Goal: Information Seeking & Learning: Understand process/instructions

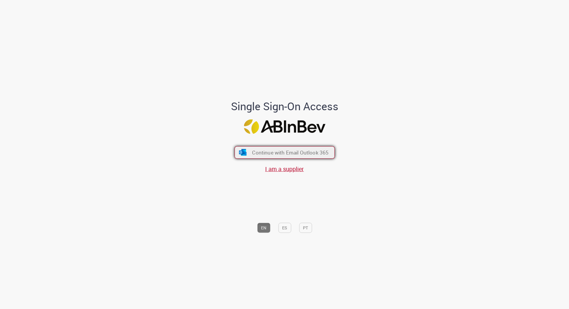
drag, startPoint x: 268, startPoint y: 151, endPoint x: 360, endPoint y: 105, distance: 103.5
click at [268, 151] on span "Continue with Email Outlook 365" at bounding box center [290, 152] width 75 height 7
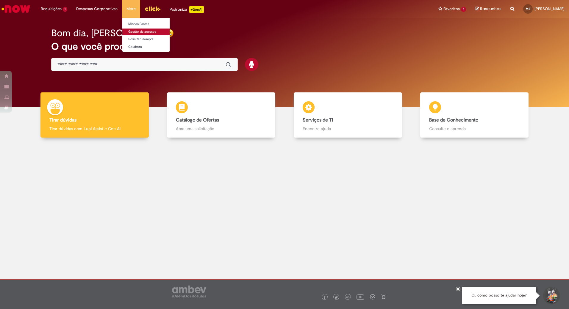
click at [146, 32] on link "Gestão de acessos" at bounding box center [154, 32] width 65 height 7
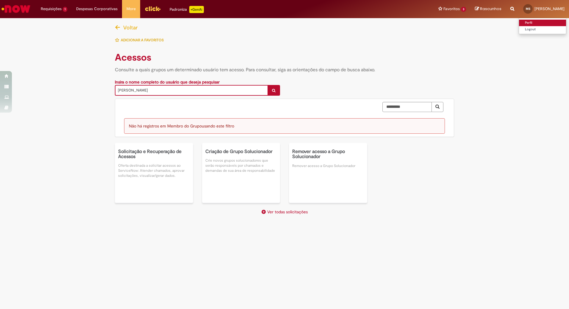
click at [519, 23] on link "Perfil" at bounding box center [542, 23] width 47 height 7
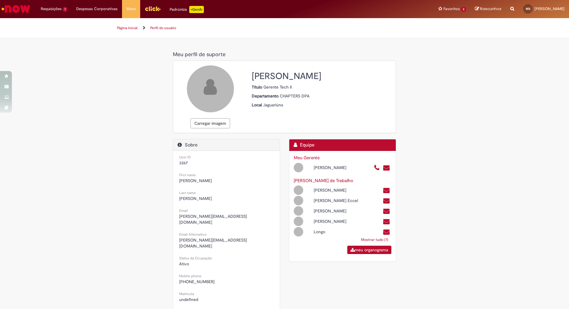
select select "**********"
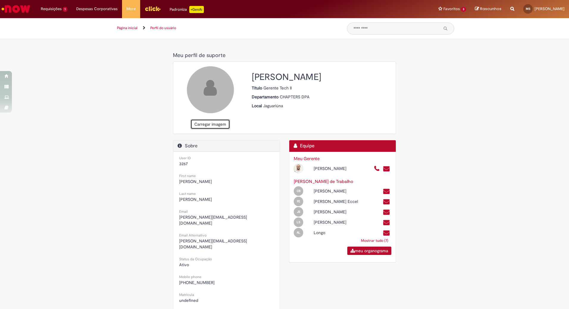
click at [207, 122] on button "Carregar imagem" at bounding box center [210, 124] width 40 height 10
click at [207, 124] on button "Carregar imagem" at bounding box center [210, 124] width 40 height 10
click at [131, 29] on link "Página inicial" at bounding box center [127, 28] width 21 height 5
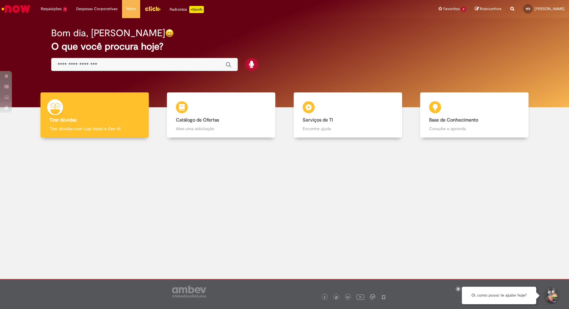
click at [103, 65] on input "Basta digitar aqui" at bounding box center [138, 65] width 162 height 7
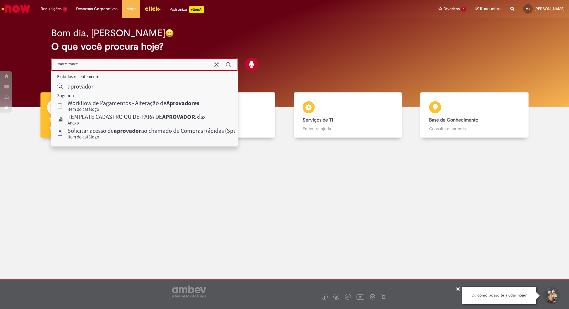
type input "*********"
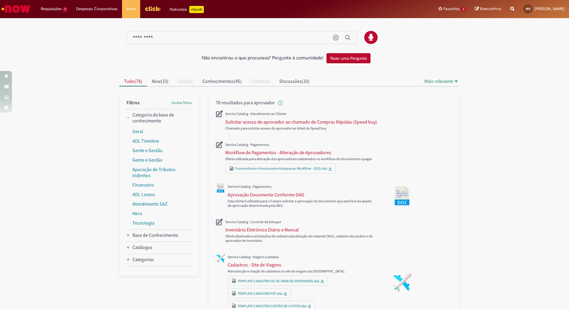
click at [170, 42] on div "*********" at bounding box center [241, 37] width 230 height 13
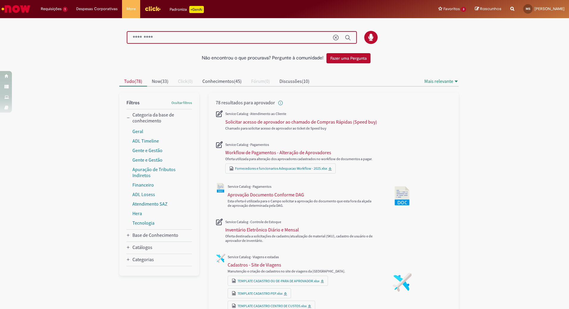
drag, startPoint x: 162, startPoint y: 37, endPoint x: 118, endPoint y: 39, distance: 43.8
click at [118, 39] on div at bounding box center [289, 37] width 348 height 13
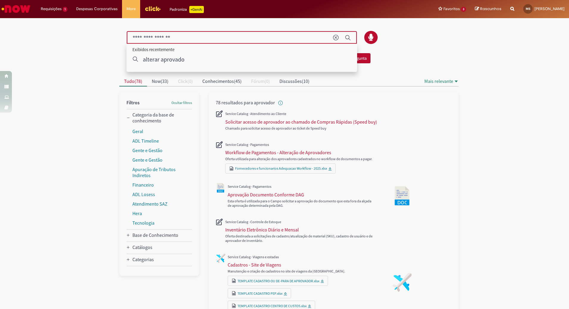
type input "**********"
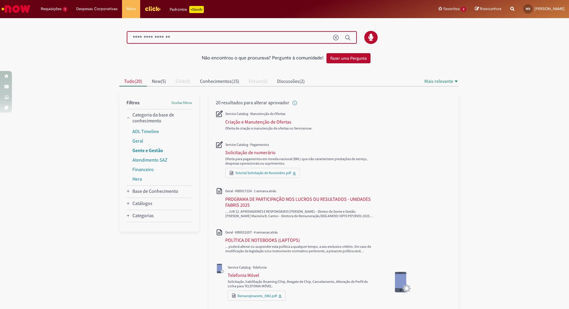
click at [144, 150] on link "Gente e Gestão" at bounding box center [147, 151] width 31 height 6
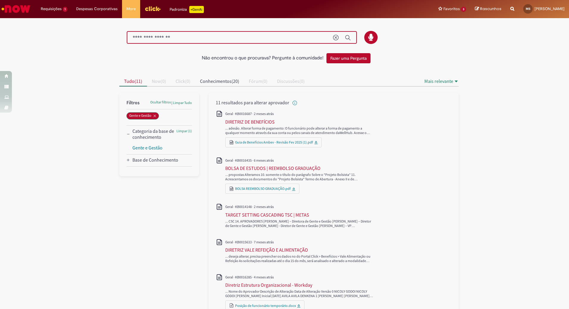
click at [148, 8] on img "Menu Cabeçalho" at bounding box center [153, 8] width 16 height 9
click at [152, 7] on img "Menu Cabeçalho" at bounding box center [153, 8] width 16 height 9
click at [19, 10] on img "Ir para a Homepage" at bounding box center [16, 9] width 31 height 12
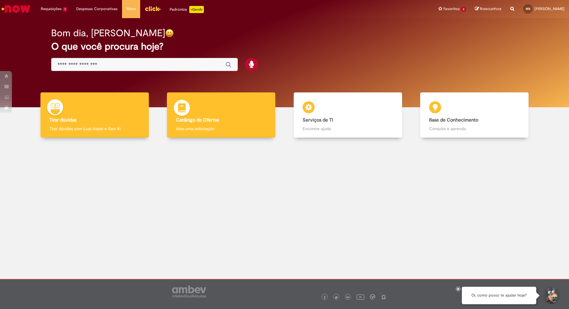
click at [213, 119] on b "Catálogo de Ofertas" at bounding box center [197, 120] width 43 height 6
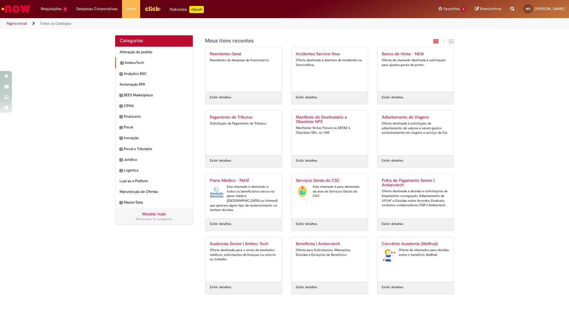
click at [121, 63] on icon "expandir categoria AmbevTech" at bounding box center [121, 63] width 3 height 6
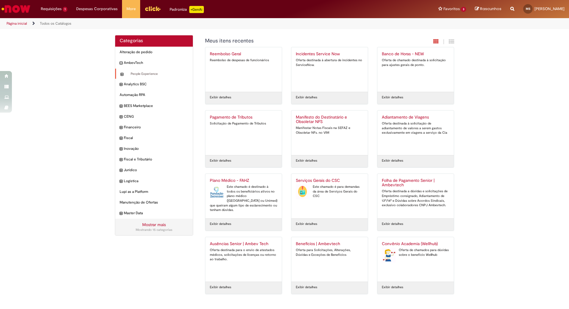
click at [132, 70] on div "People Experience Itens" at bounding box center [154, 74] width 78 height 11
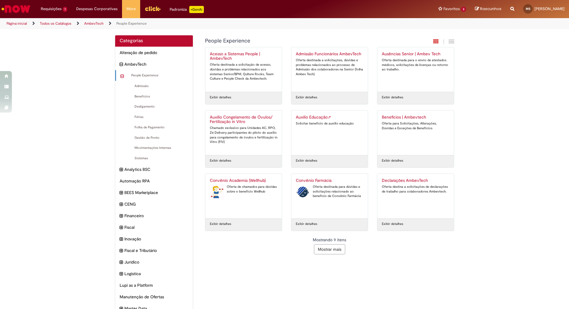
click at [321, 249] on button "Mostrar mais" at bounding box center [329, 249] width 31 height 10
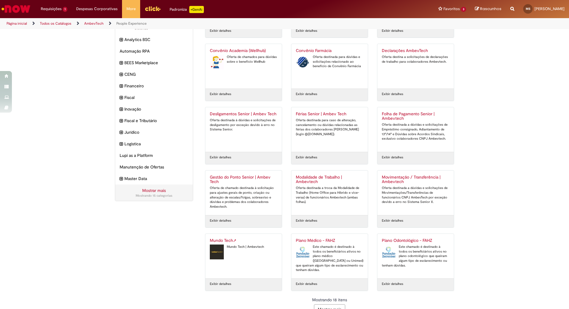
scroll to position [142, 0]
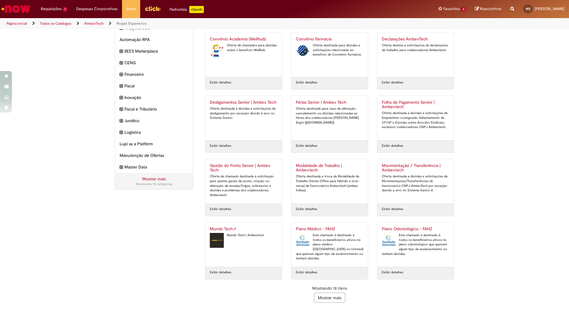
click at [325, 297] on button "Mostrar mais" at bounding box center [329, 298] width 31 height 10
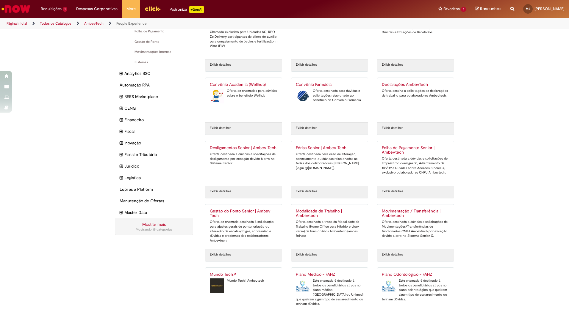
scroll to position [66, 0]
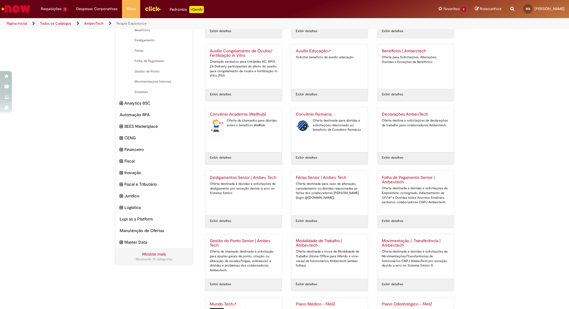
click at [317, 178] on h2 "Férias Senior | Ambev Tech" at bounding box center [330, 177] width 68 height 5
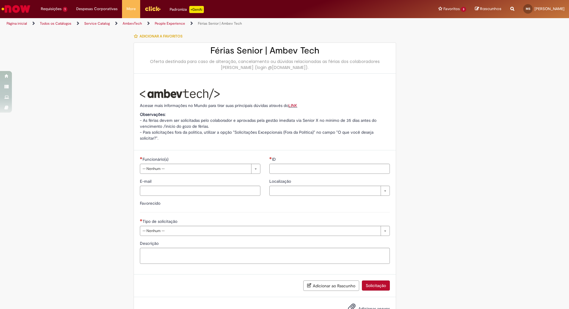
click at [100, 25] on link "Service Catalog" at bounding box center [97, 23] width 26 height 5
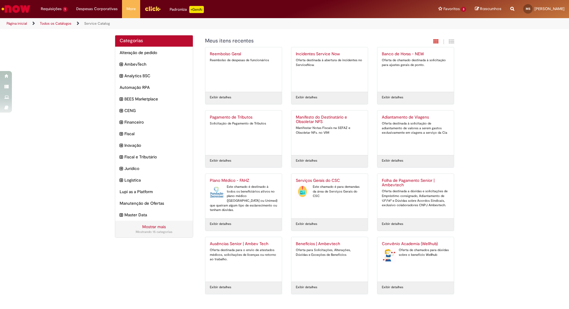
click at [506, 11] on div "Reportar problema Artigos Não encontrou base de conhecimento Catálogo Não foram…" at bounding box center [512, 9] width 13 height 18
click at [510, 6] on icon "Search from all sources" at bounding box center [512, 5] width 4 height 11
click at [487, 14] on input "text" at bounding box center [500, 9] width 27 height 10
type input "*********"
click button "Pesquisar" at bounding box center [481, 9] width 12 height 10
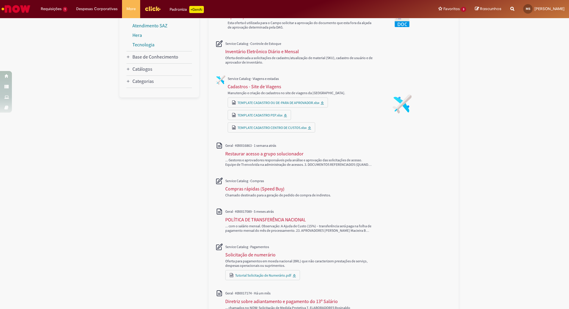
scroll to position [223, 0]
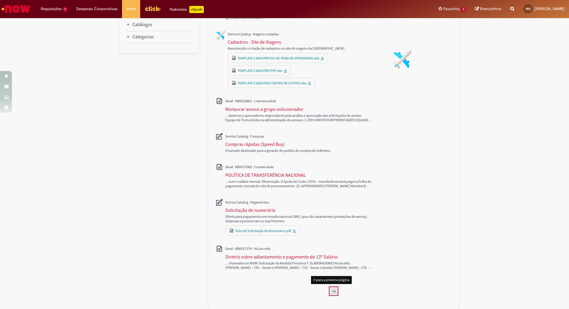
click at [331, 290] on icon "Próxima página, 2" at bounding box center [333, 291] width 5 height 5
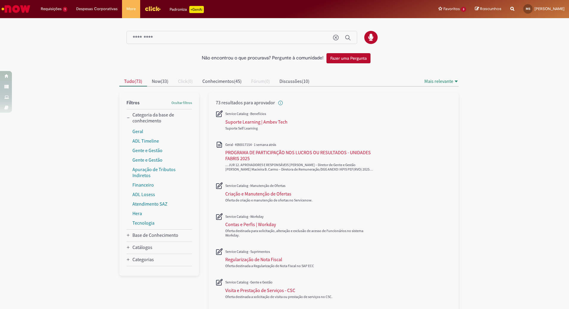
drag, startPoint x: 167, startPoint y: 41, endPoint x: 83, endPoint y: 31, distance: 84.4
click at [83, 31] on div "Não encontrou o que procurava? Pergunte à comunidade! Fazer uma Pergunta Cancel…" at bounding box center [284, 242] width 569 height 447
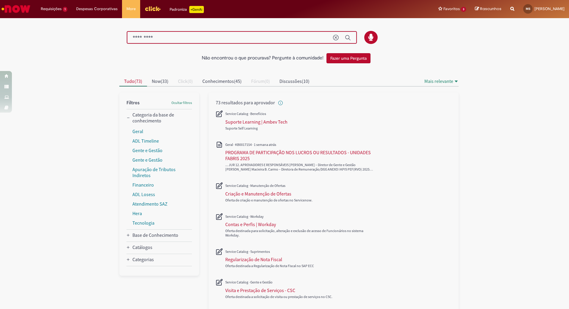
drag, startPoint x: 168, startPoint y: 36, endPoint x: 103, endPoint y: 35, distance: 65.1
click at [103, 35] on div "Não encontrou o que procurava? Pergunte à comunidade! Fazer uma Pergunta Cancel…" at bounding box center [284, 242] width 569 height 447
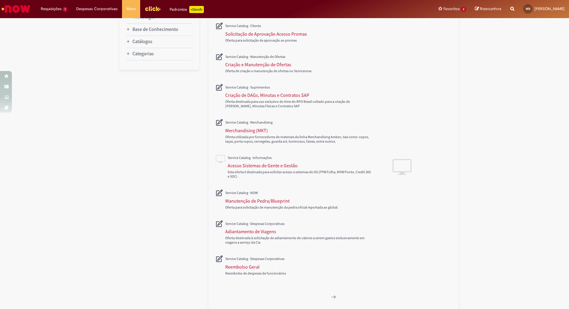
scroll to position [187, 0]
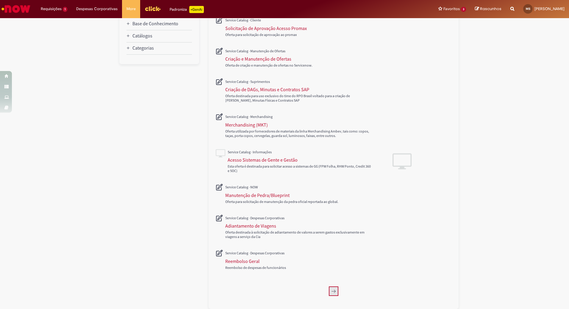
click at [331, 293] on icon "Próxima página, 2" at bounding box center [333, 291] width 5 height 5
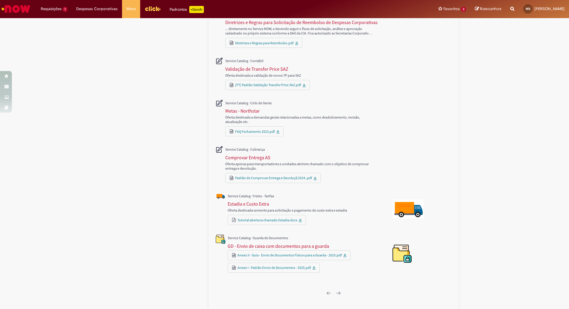
scroll to position [242, 0]
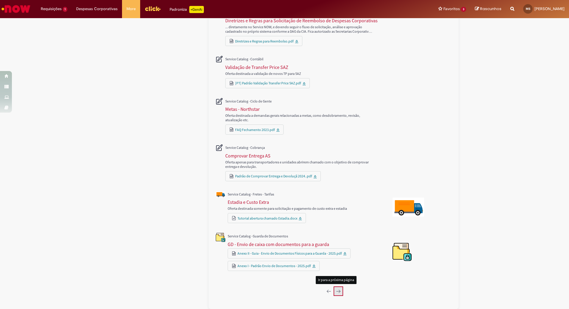
click at [336, 292] on icon "Próxima página, 3" at bounding box center [338, 291] width 5 height 5
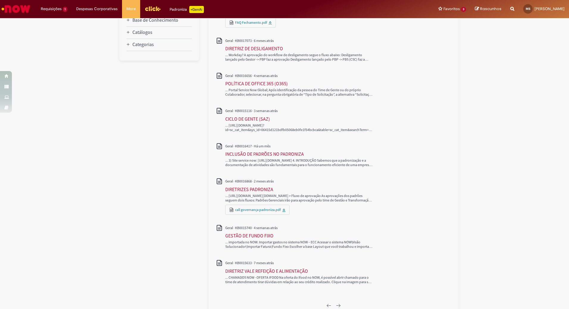
scroll to position [205, 0]
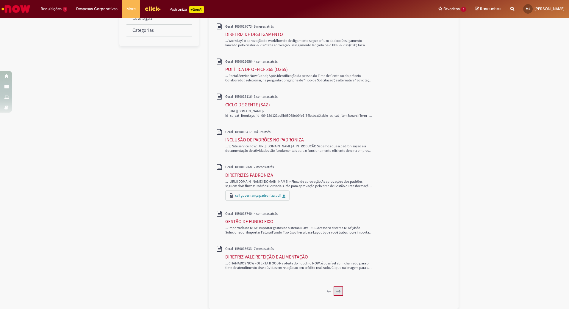
click at [336, 292] on icon "Próxima página, 4" at bounding box center [338, 291] width 5 height 5
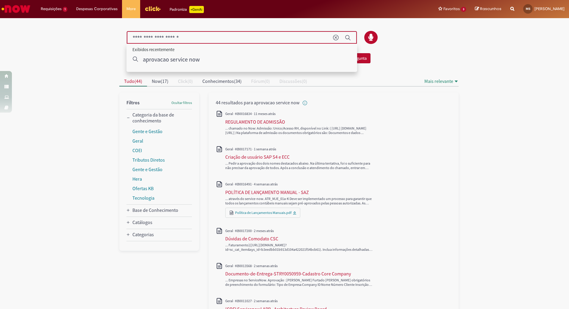
drag, startPoint x: 194, startPoint y: 37, endPoint x: 8, endPoint y: 40, distance: 185.9
click at [55, 37] on div "Não encontrou o que procurava? Pergunte à comunidade! Fazer uma Pergunta Cancel…" at bounding box center [284, 279] width 569 height 520
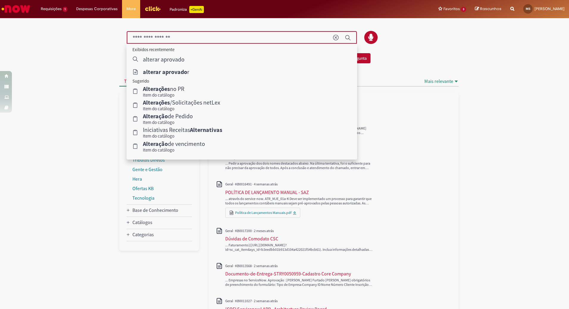
type input "**********"
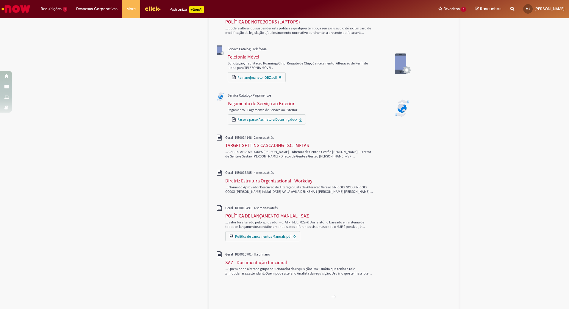
scroll to position [224, 0]
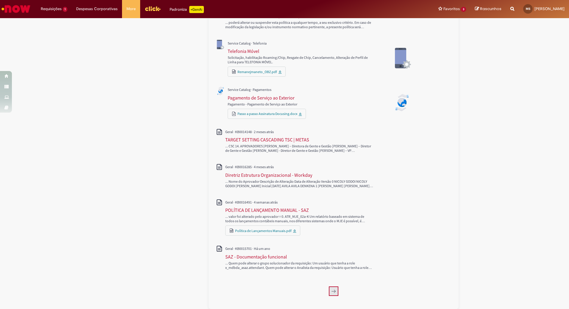
click at [332, 294] on button "Próxima página, 2" at bounding box center [334, 292] width 10 height 10
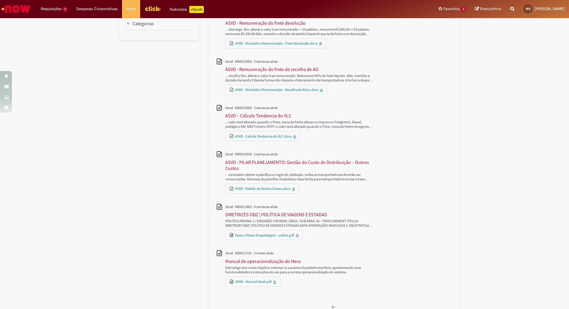
scroll to position [208, 0]
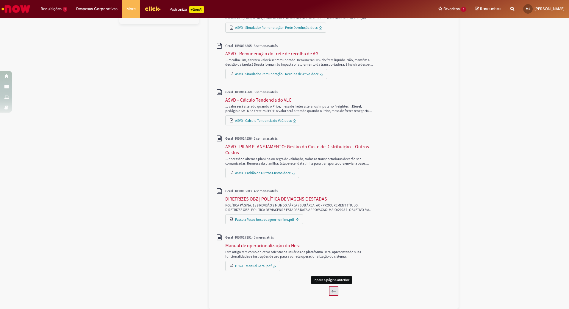
click at [335, 293] on button "Página anterior, 1" at bounding box center [334, 292] width 10 height 10
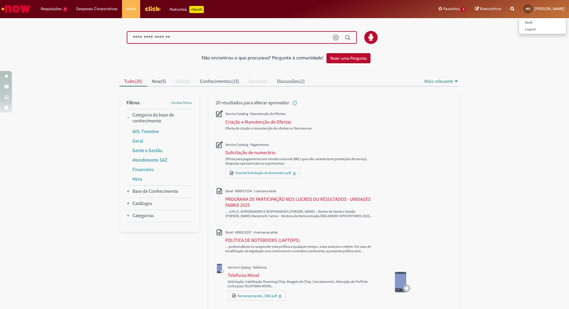
click at [537, 7] on span "[PERSON_NAME]" at bounding box center [549, 8] width 30 height 5
click at [5, 9] on img "Ir para a Homepage" at bounding box center [16, 9] width 31 height 12
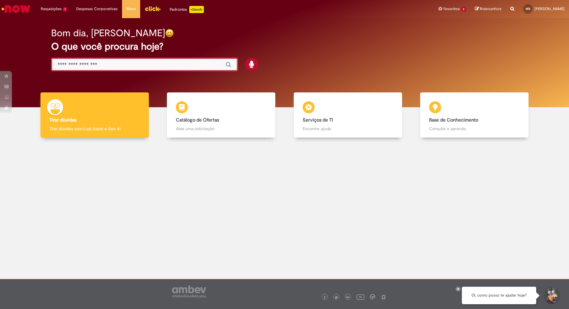
click at [112, 66] on input "Basta digitar aqui" at bounding box center [138, 65] width 162 height 7
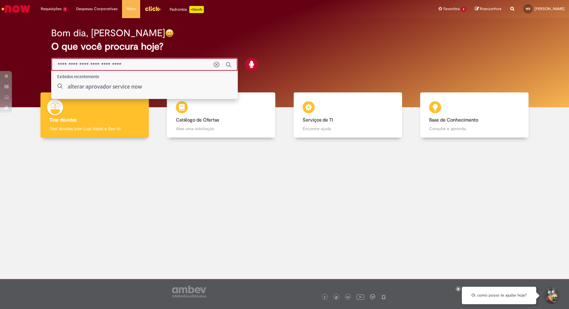
type input "**********"
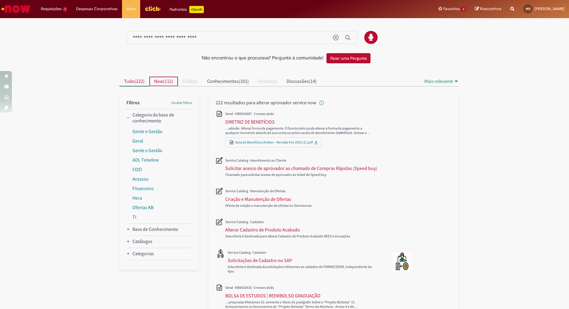
click at [162, 83] on span "Now ( 112 )" at bounding box center [163, 81] width 19 height 6
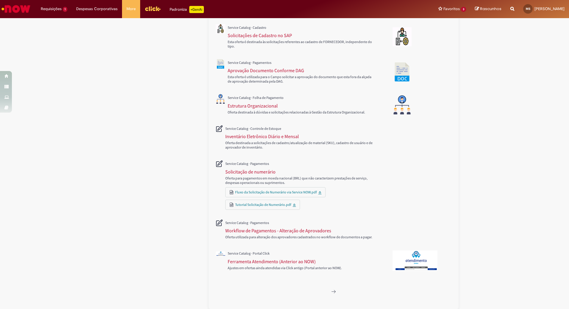
scroll to position [179, 0]
click at [333, 294] on button "Próxima página, 2" at bounding box center [334, 292] width 10 height 10
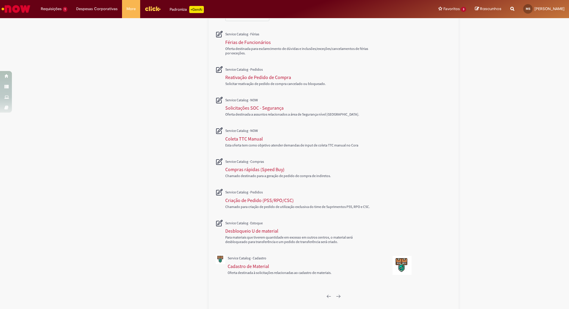
scroll to position [162, 0]
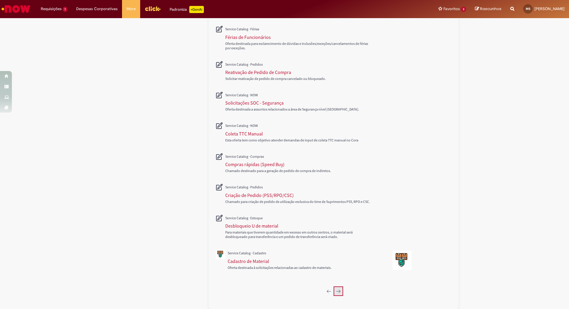
click at [336, 293] on icon "Próxima página, 3" at bounding box center [338, 291] width 5 height 5
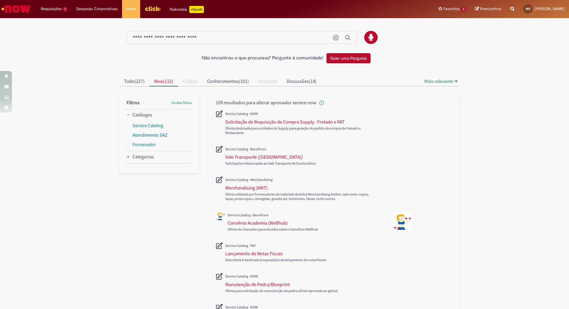
click at [10, 5] on img "Ir para a Homepage" at bounding box center [16, 9] width 31 height 12
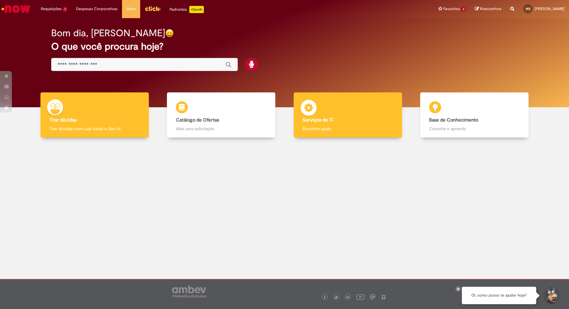
click at [327, 123] on b "Serviços de TI" at bounding box center [317, 120] width 30 height 6
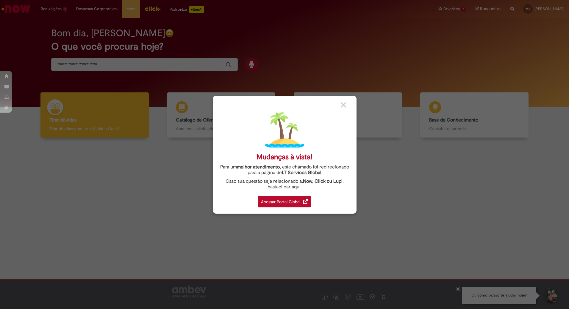
click at [289, 200] on div "Acessar Portal Global" at bounding box center [284, 201] width 53 height 11
